Goal: Task Accomplishment & Management: Use online tool/utility

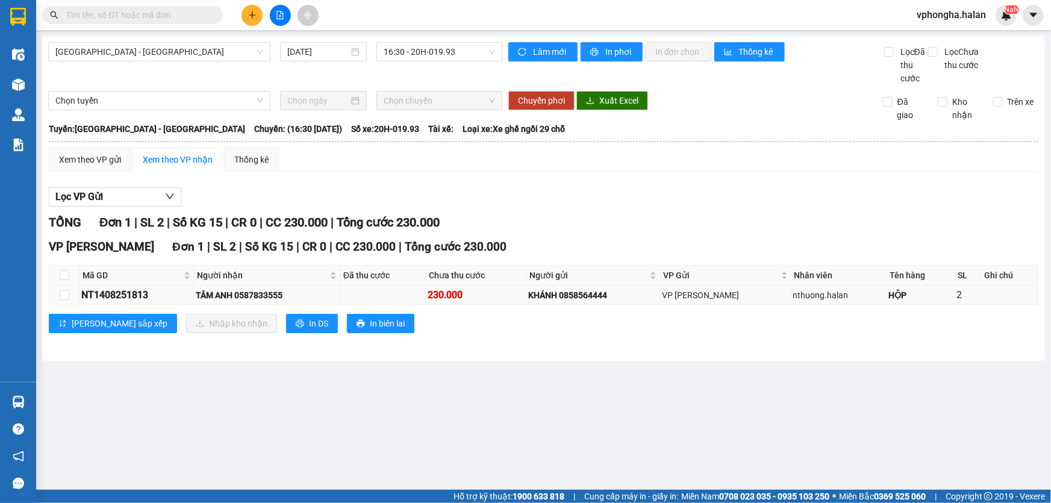
click at [75, 304] on td at bounding box center [64, 294] width 30 height 19
click at [70, 297] on td at bounding box center [64, 294] width 30 height 19
click at [69, 278] on th at bounding box center [64, 276] width 30 height 20
click at [68, 275] on input "checkbox" at bounding box center [65, 275] width 10 height 10
checkbox input "true"
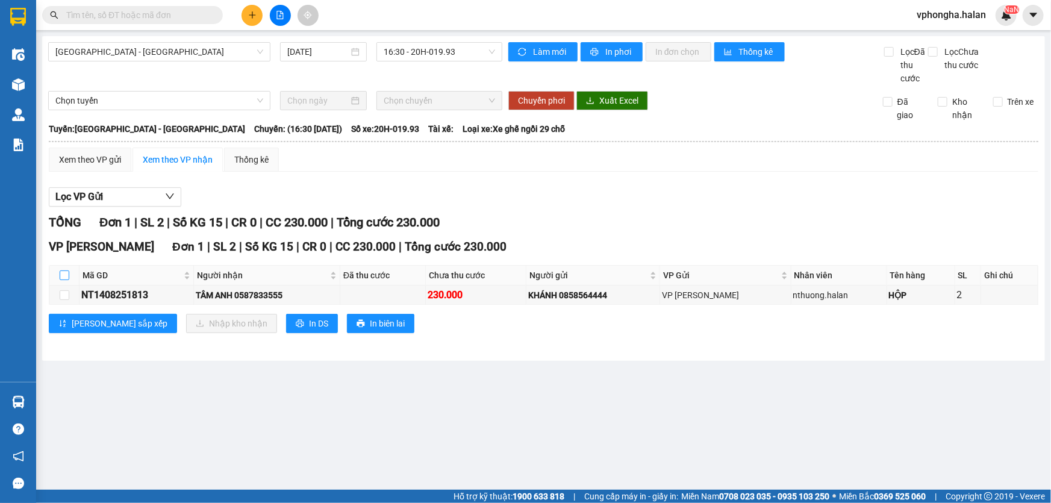
checkbox input "true"
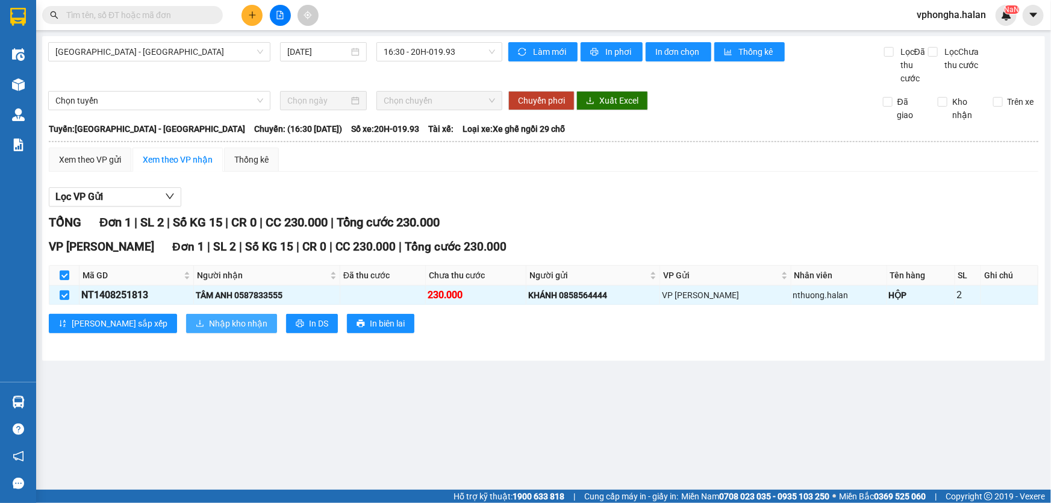
click at [209, 326] on span "Nhập kho nhận" at bounding box center [238, 323] width 58 height 13
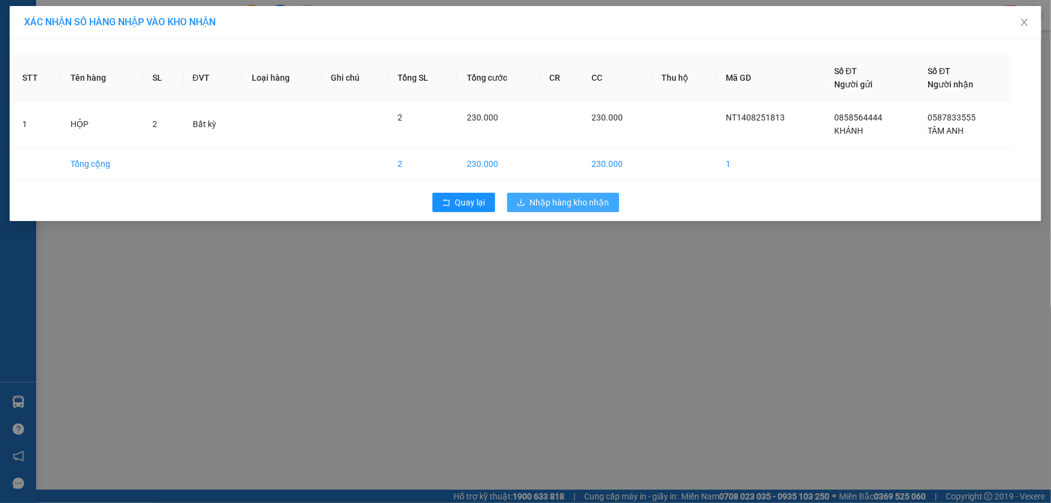
click at [565, 205] on span "Nhập hàng kho nhận" at bounding box center [569, 202] width 79 height 13
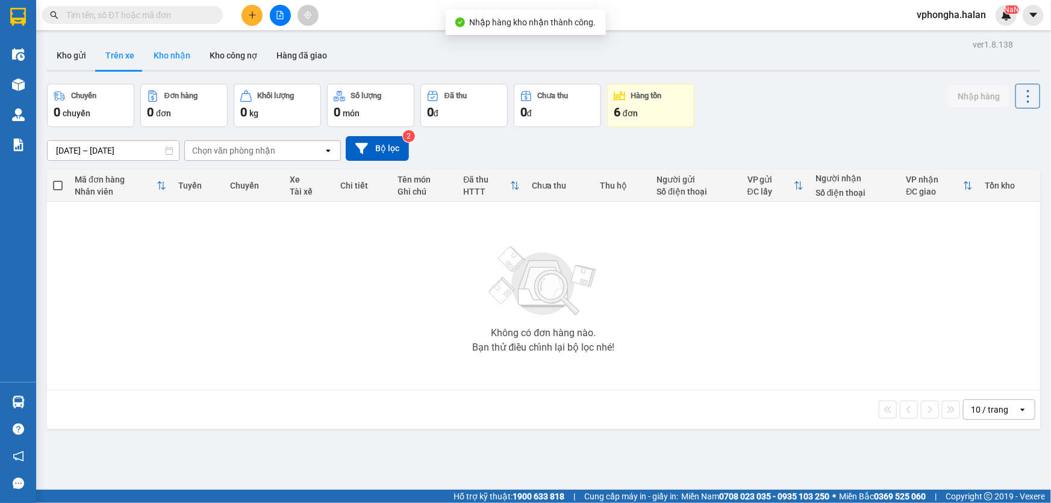
click at [170, 57] on button "Kho nhận" at bounding box center [172, 55] width 56 height 29
type input "[DATE] – [DATE]"
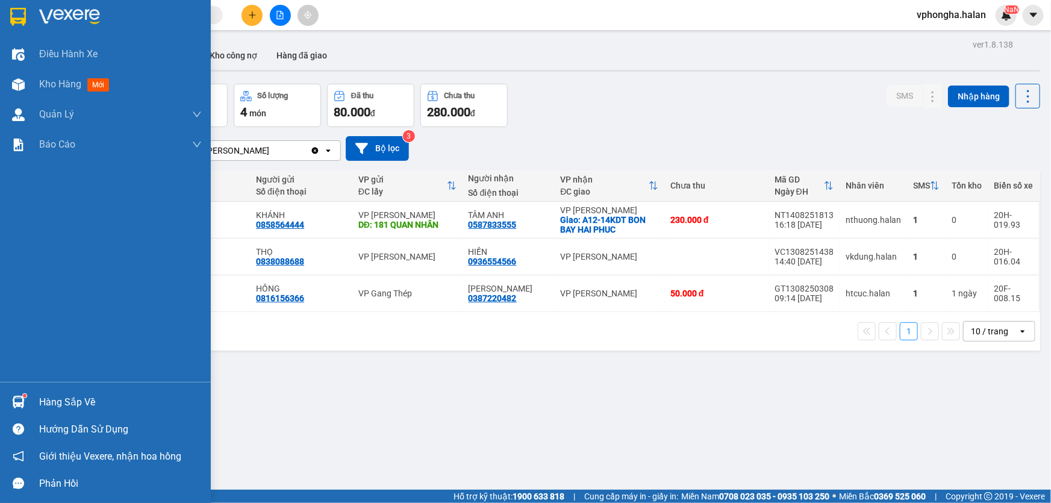
drag, startPoint x: 60, startPoint y: 400, endPoint x: 96, endPoint y: 399, distance: 36.8
click at [61, 400] on div "Hàng sắp về" at bounding box center [120, 402] width 163 height 18
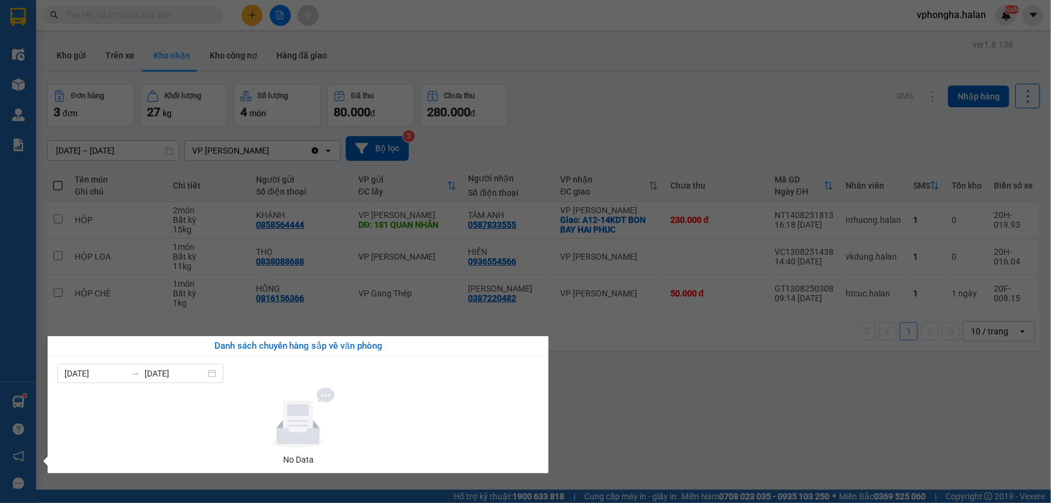
click at [114, 311] on section "Kết quả tìm kiếm ( 1 ) Bộ lọc Mã ĐH Trạng thái Món hàng Thu hộ Tổng cước Chưa c…" at bounding box center [525, 251] width 1051 height 503
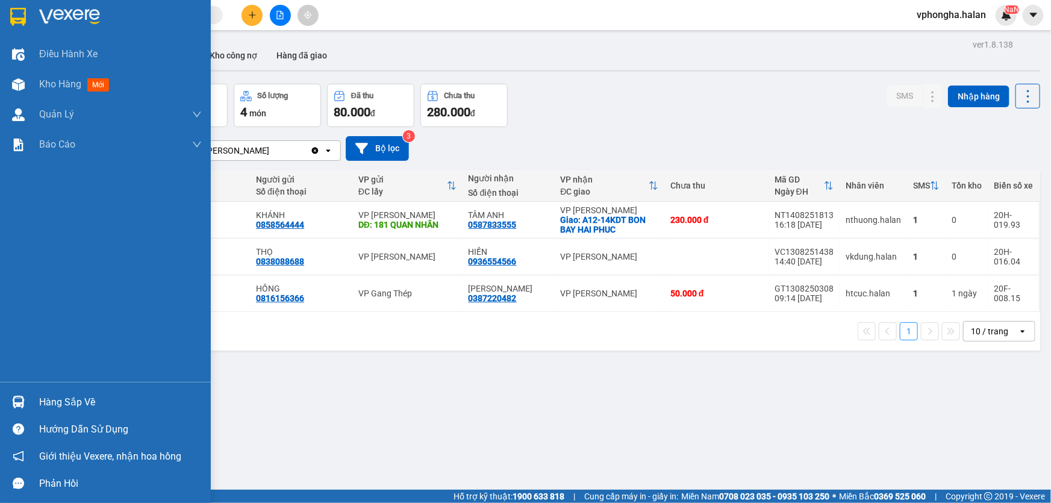
click at [66, 399] on div "Hàng sắp về" at bounding box center [120, 402] width 163 height 18
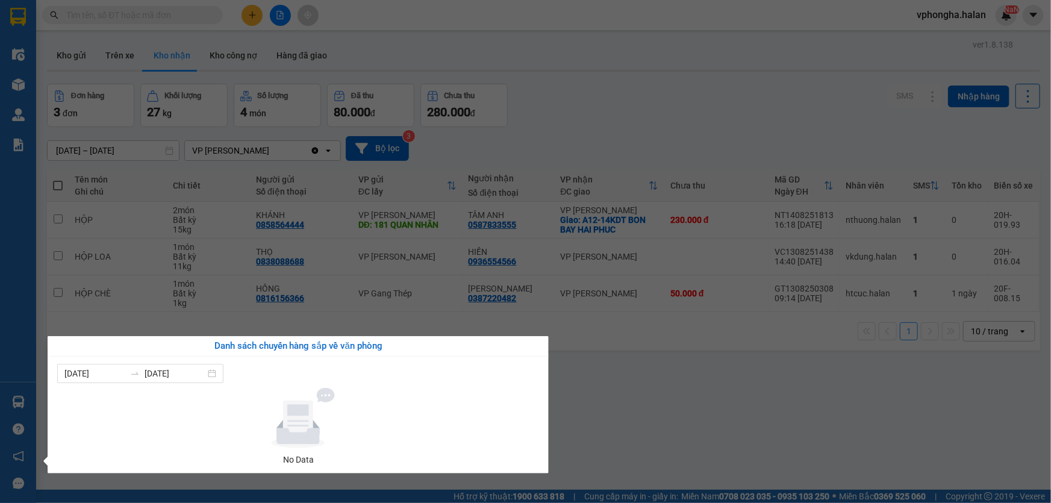
click at [689, 398] on section "Kết quả tìm kiếm ( 1 ) Bộ lọc Mã ĐH Trạng thái Món hàng Thu hộ Tổng cước Chưa c…" at bounding box center [525, 251] width 1051 height 503
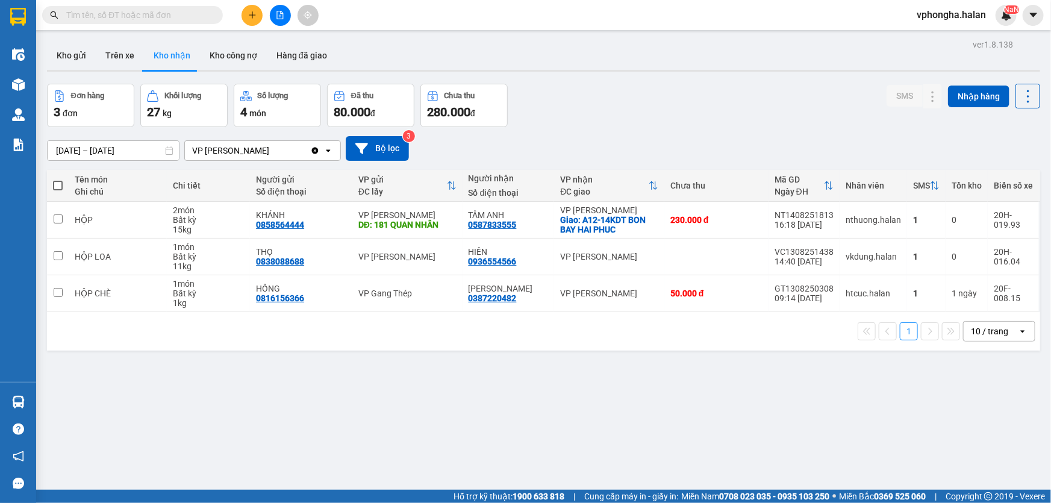
click at [1029, 440] on div "ver 1.8.138 Kho gửi Trên xe Kho nhận Kho công nợ Hàng đã giao Đơn hàng 3 đơn Kh…" at bounding box center [543, 287] width 1003 height 503
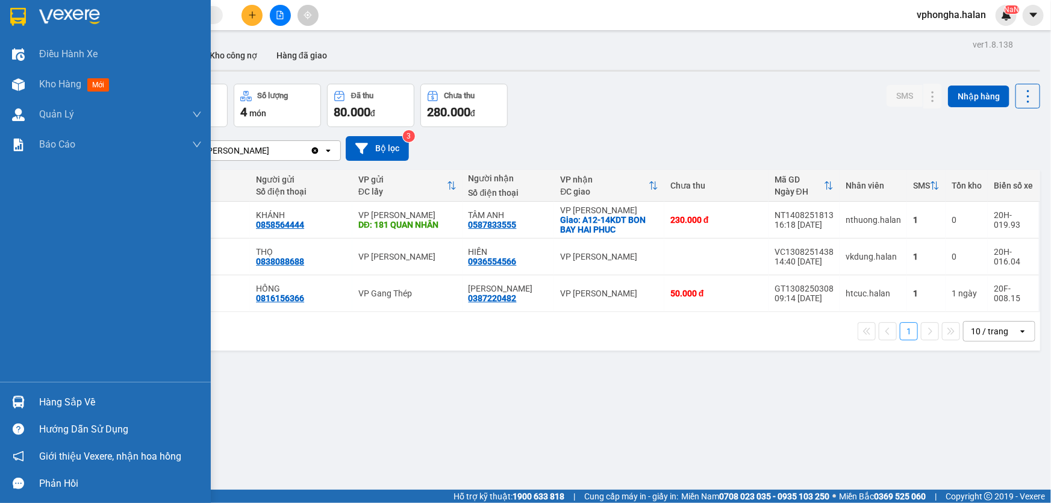
click at [91, 405] on div "Hàng sắp về" at bounding box center [120, 402] width 163 height 18
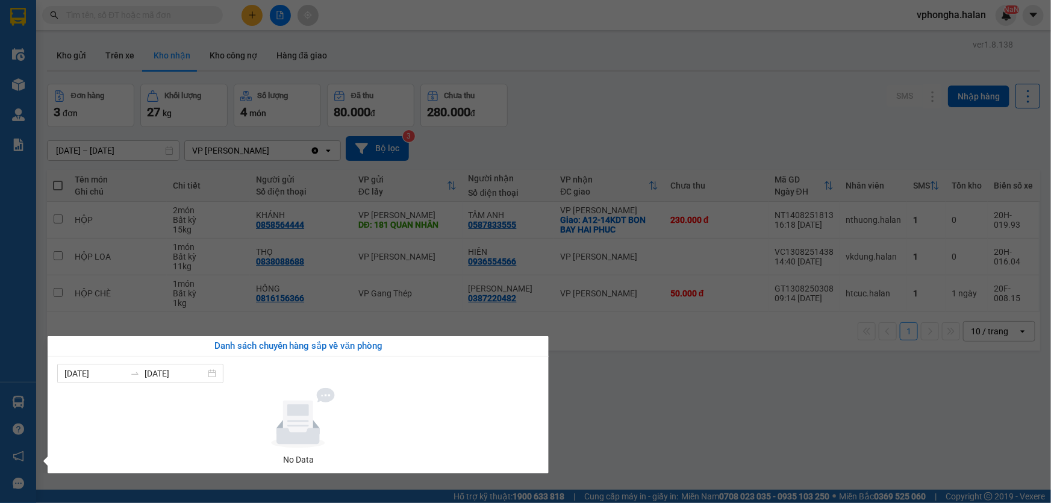
click at [764, 421] on section "Kết quả tìm kiếm ( 1 ) Bộ lọc Mã ĐH Trạng thái Món hàng Thu hộ Tổng cước Chưa c…" at bounding box center [525, 251] width 1051 height 503
